Goal: Information Seeking & Learning: Understand process/instructions

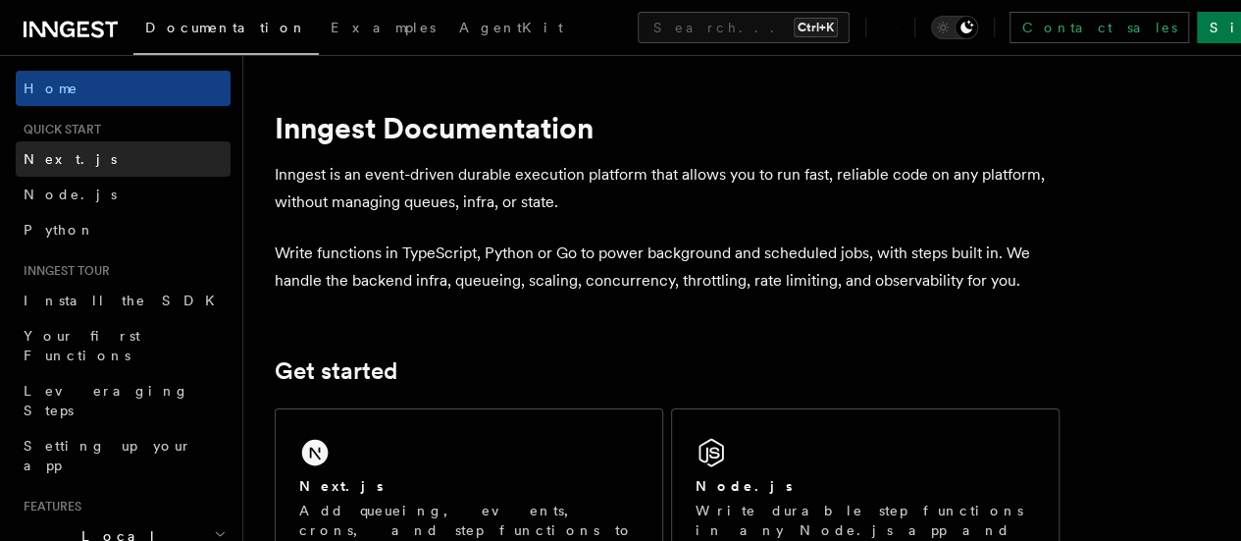
click at [111, 161] on link "Next.js" at bounding box center [123, 158] width 215 height 35
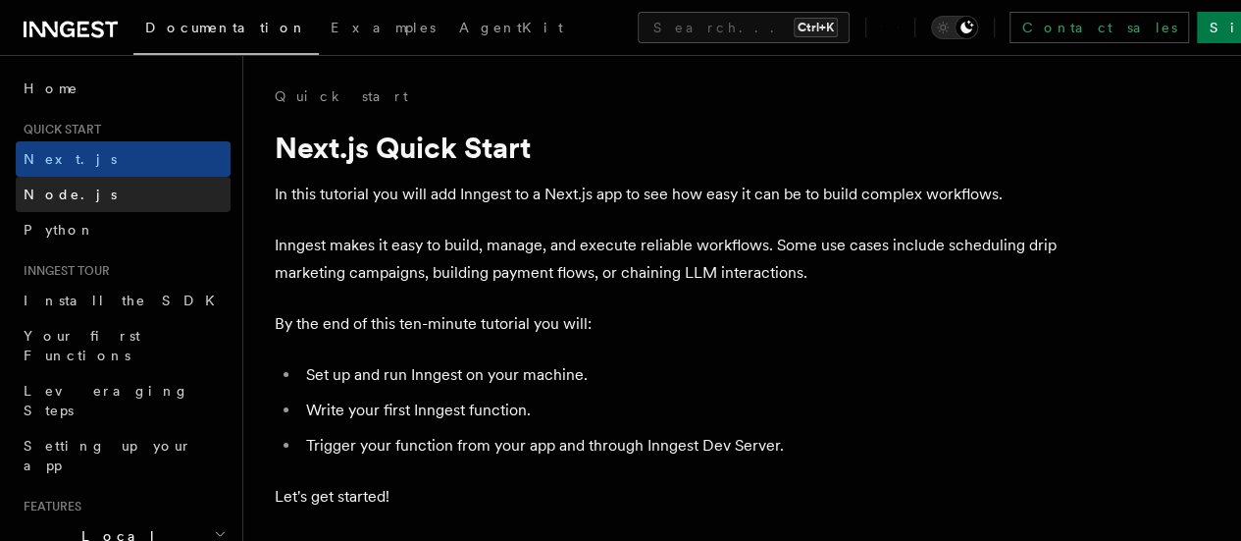
click at [112, 193] on link "Node.js" at bounding box center [123, 194] width 215 height 35
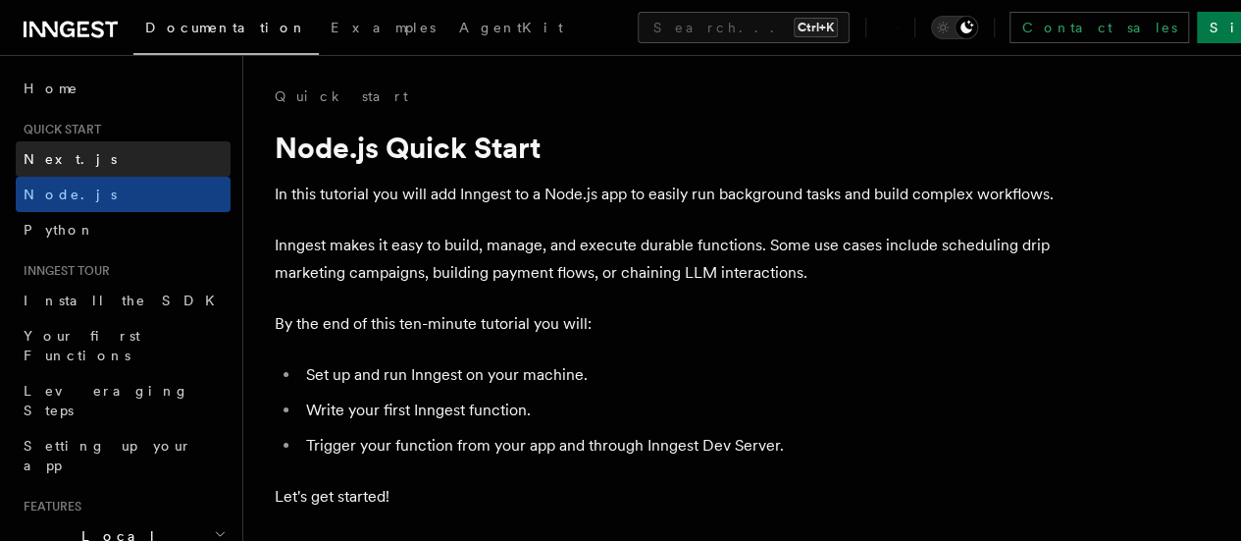
click at [168, 148] on link "Next.js" at bounding box center [123, 158] width 215 height 35
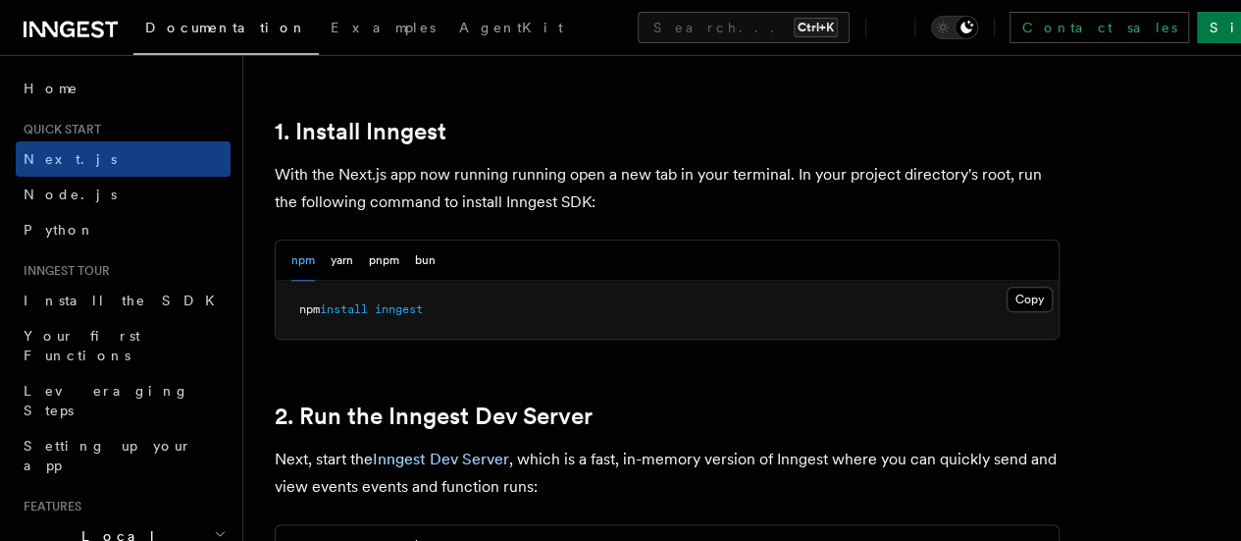
scroll to position [1079, 0]
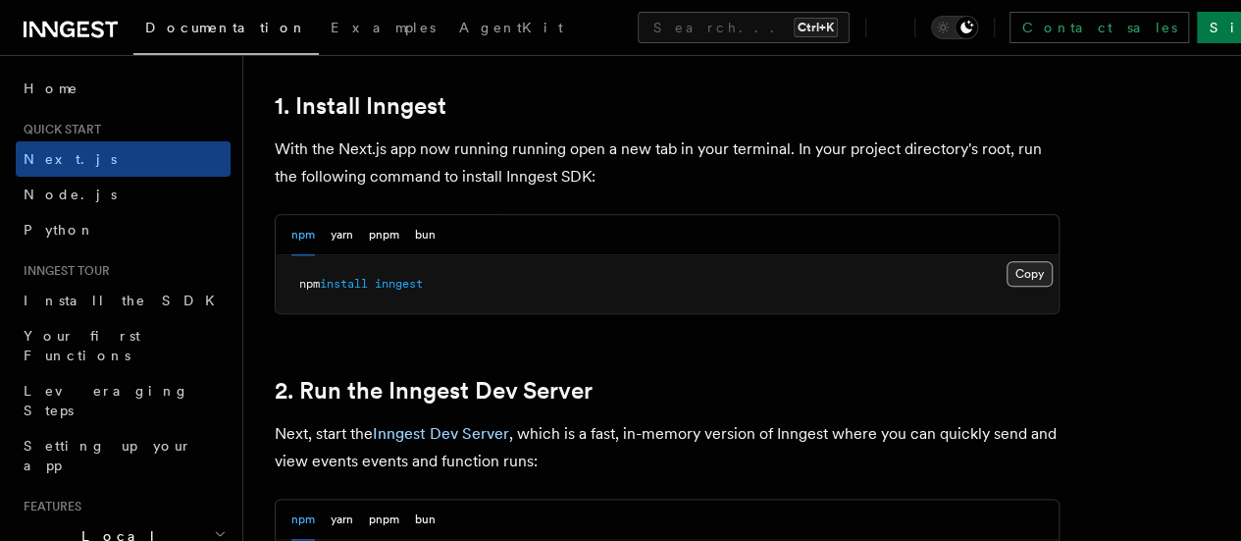
click at [1007, 286] on button "Copy Copied" at bounding box center [1030, 274] width 46 height 26
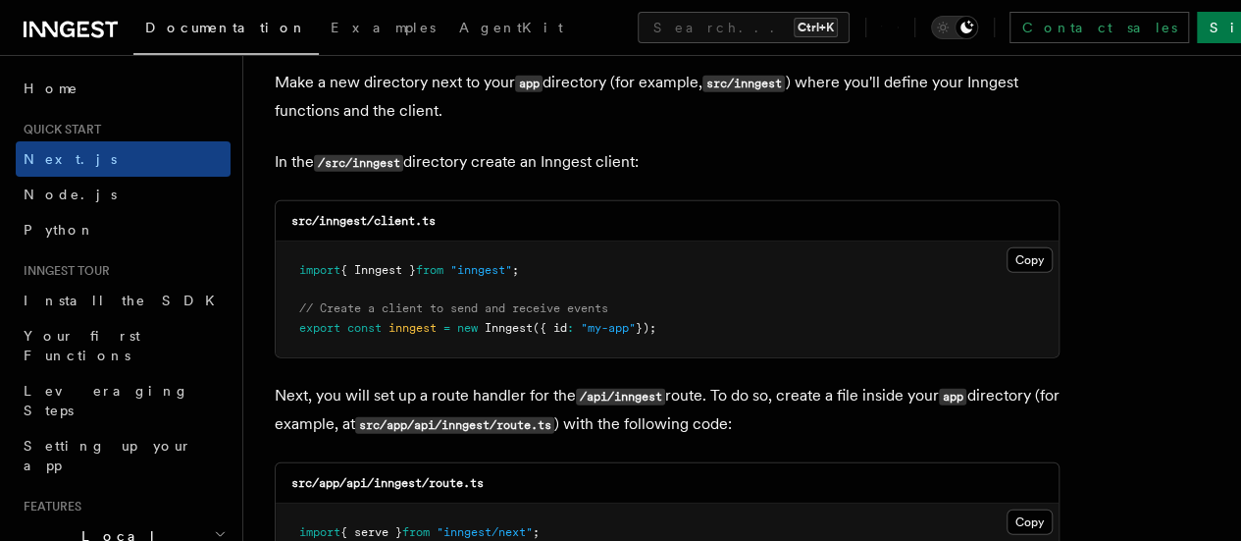
scroll to position [2453, 0]
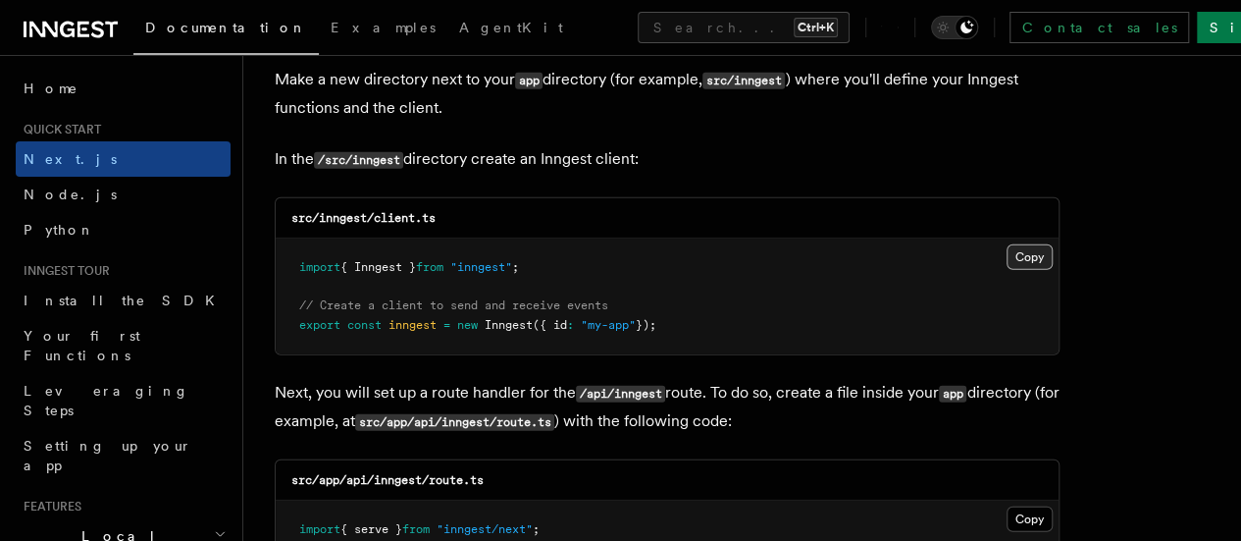
click at [1007, 244] on button "Copy Copied" at bounding box center [1030, 257] width 46 height 26
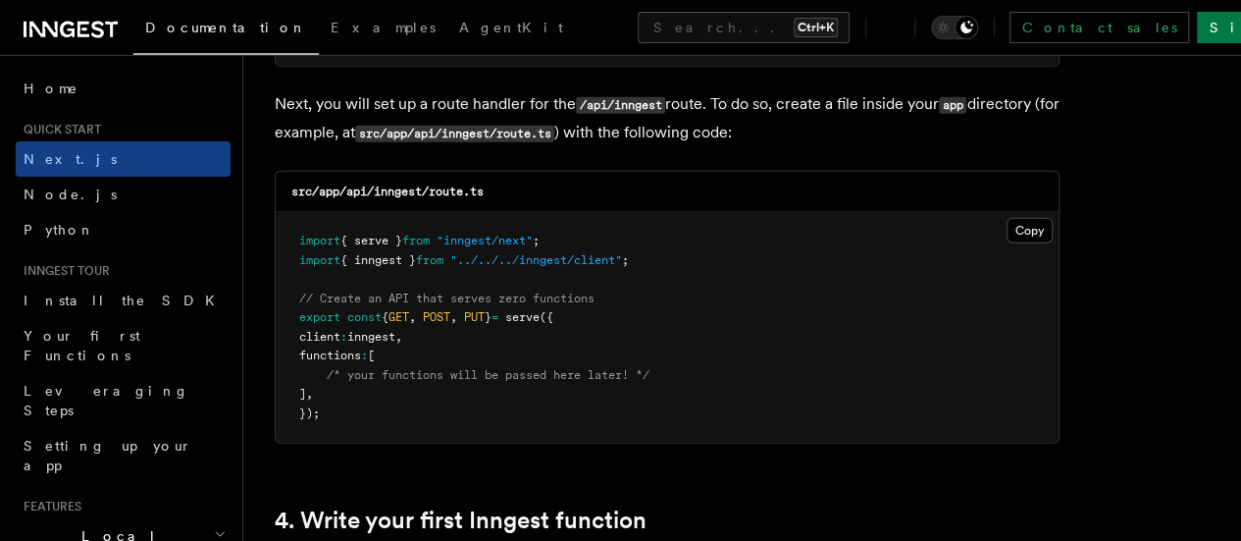
scroll to position [2747, 0]
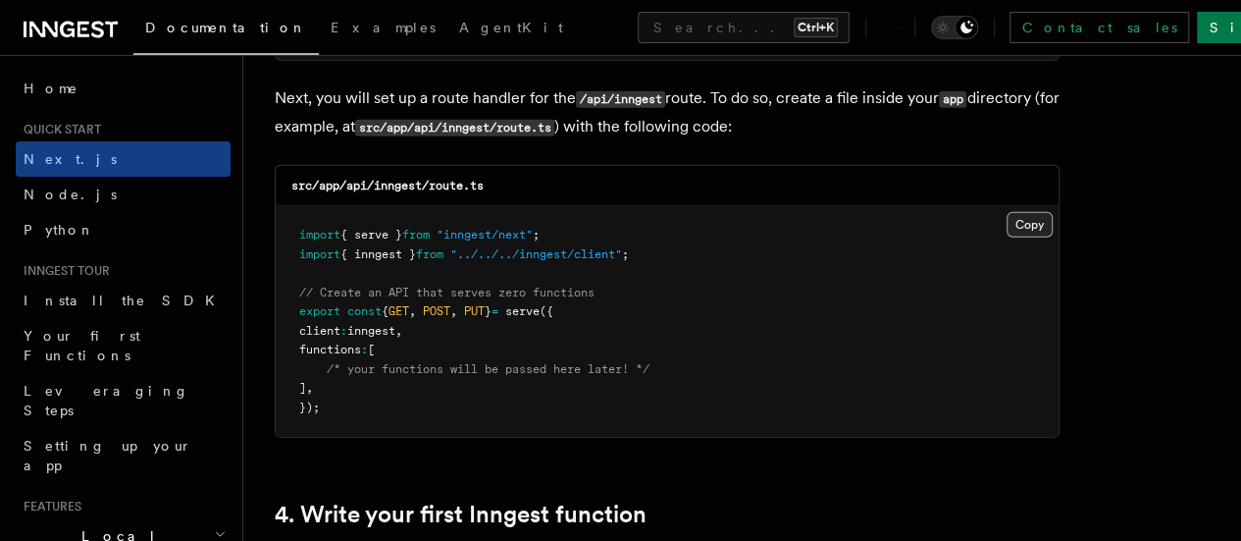
click at [1007, 212] on button "Copy Copied" at bounding box center [1030, 225] width 46 height 26
